Goal: Task Accomplishment & Management: Manage account settings

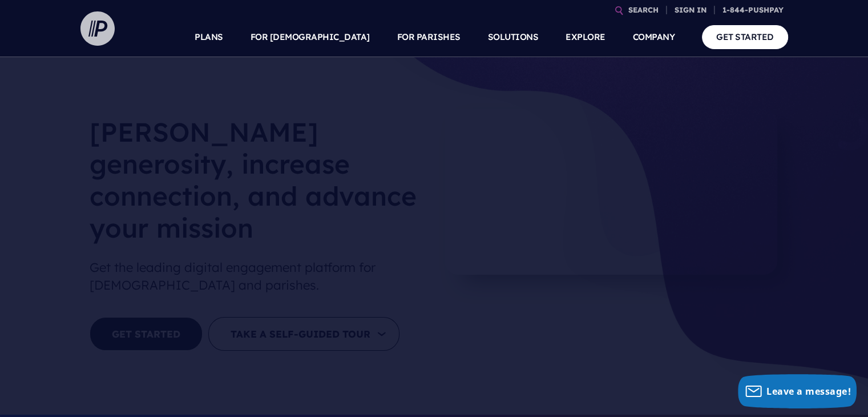
click at [102, 38] on img at bounding box center [97, 28] width 34 height 34
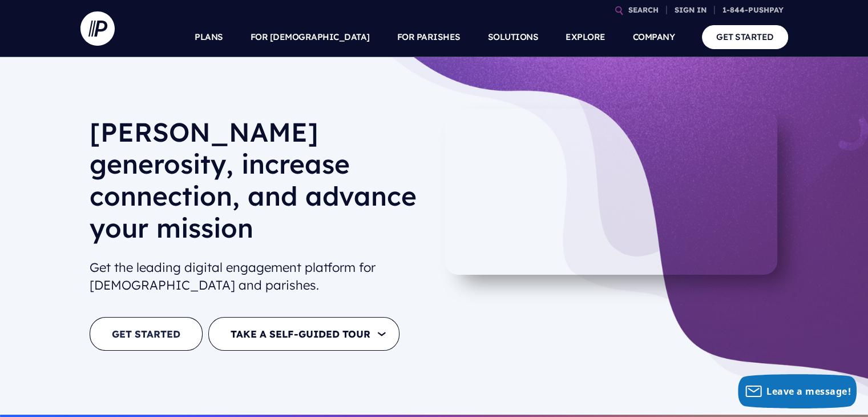
click at [151, 317] on link "GET STARTED" at bounding box center [146, 334] width 113 height 34
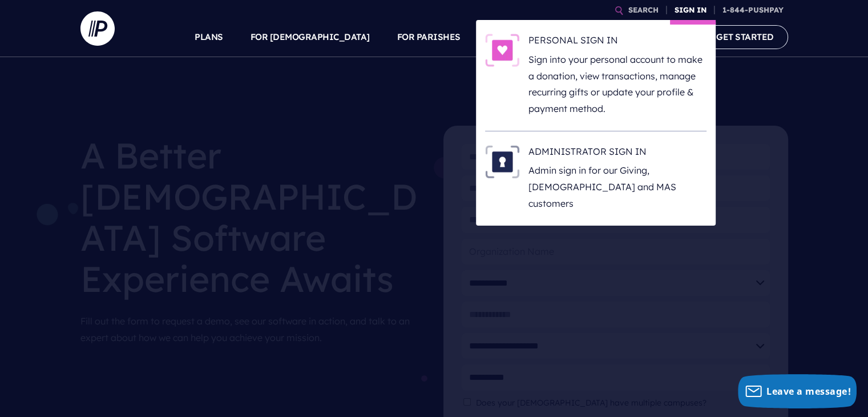
click at [692, 10] on link "SIGN IN" at bounding box center [690, 10] width 41 height 20
click at [691, 12] on link "SIGN IN" at bounding box center [690, 10] width 41 height 20
click at [532, 148] on h6 "ADMINISTRATOR SIGN IN" at bounding box center [618, 153] width 178 height 17
